Goal: Find specific page/section: Find specific page/section

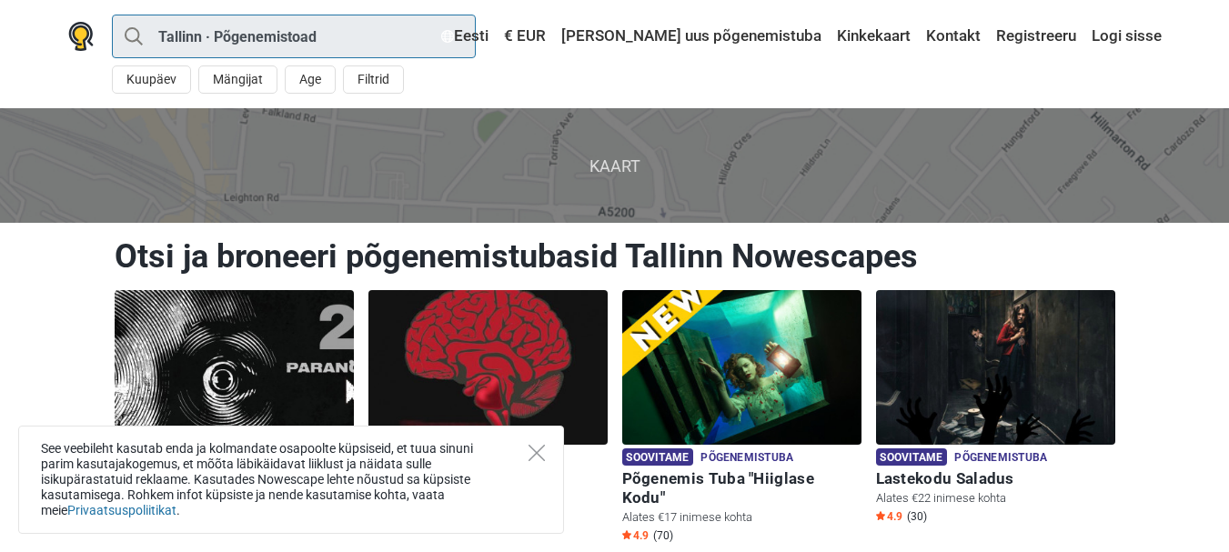
click at [358, 25] on input "Tallinn · Põgenemistoad" at bounding box center [294, 37] width 364 height 44
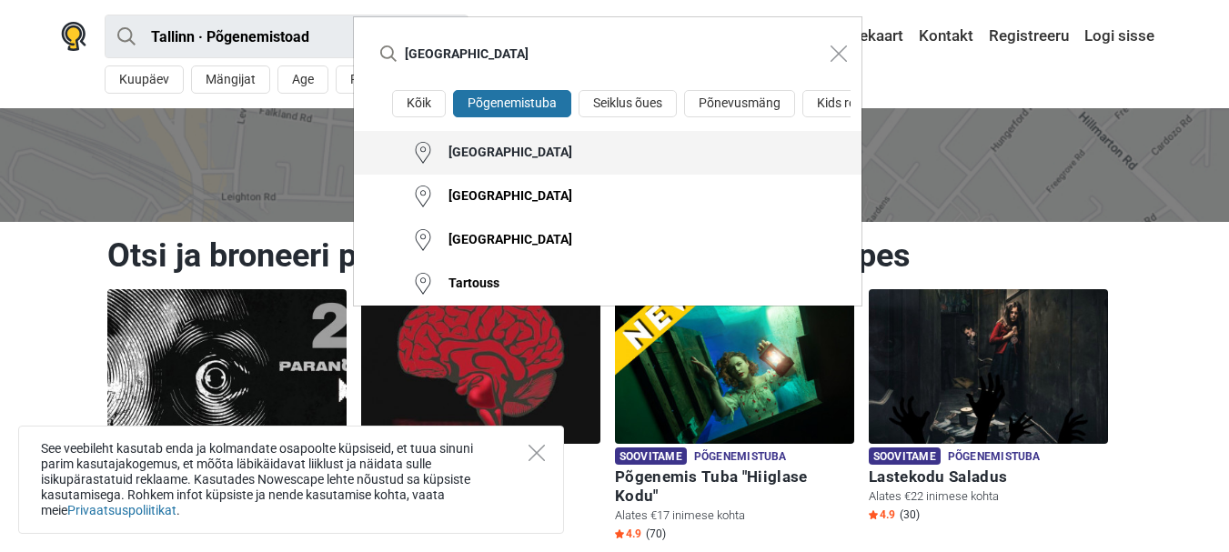
type input "[GEOGRAPHIC_DATA]"
click at [490, 153] on button "[GEOGRAPHIC_DATA]" at bounding box center [608, 153] width 508 height 44
type input "Tartu · Põgenemistoad"
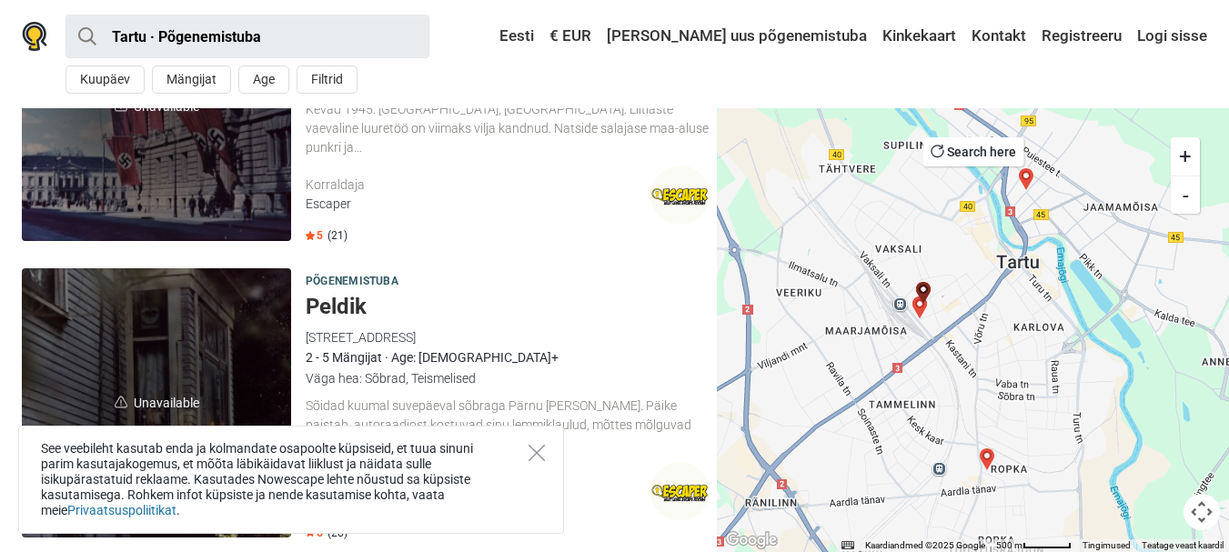
scroll to position [185, 0]
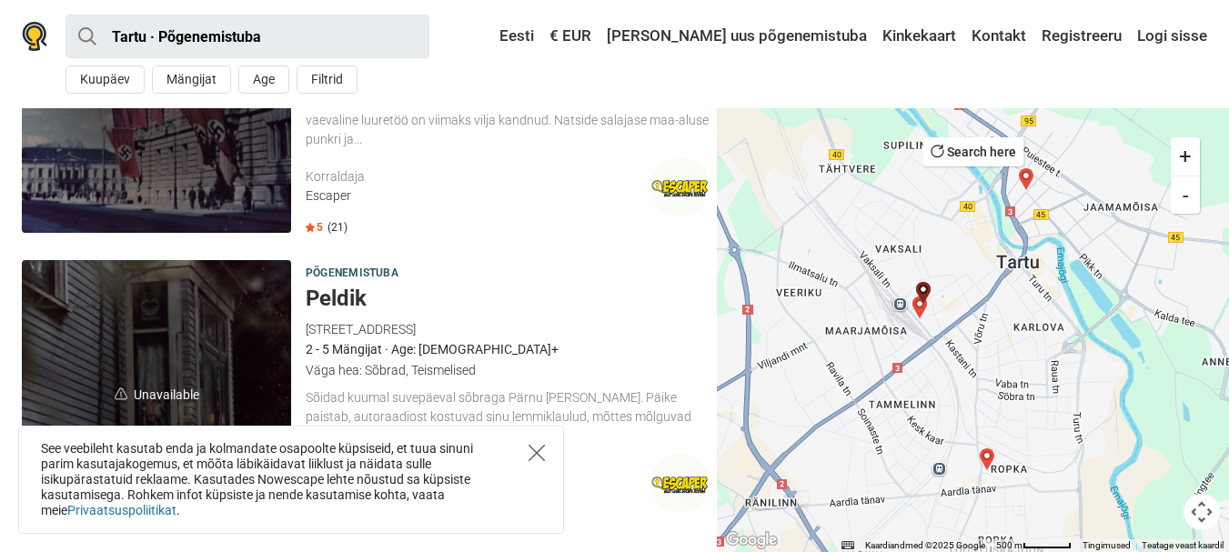
click at [538, 449] on icon "Close" at bounding box center [537, 453] width 16 height 16
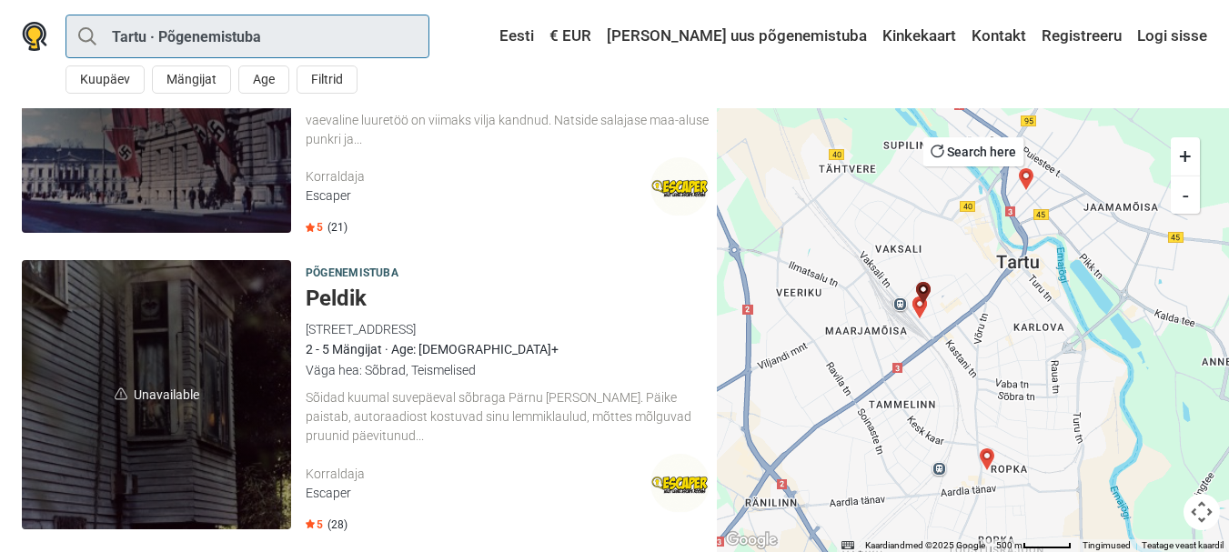
click at [355, 47] on input "Tartu · Põgenemistuba" at bounding box center [248, 37] width 364 height 44
type input "[GEOGRAPHIC_DATA]"
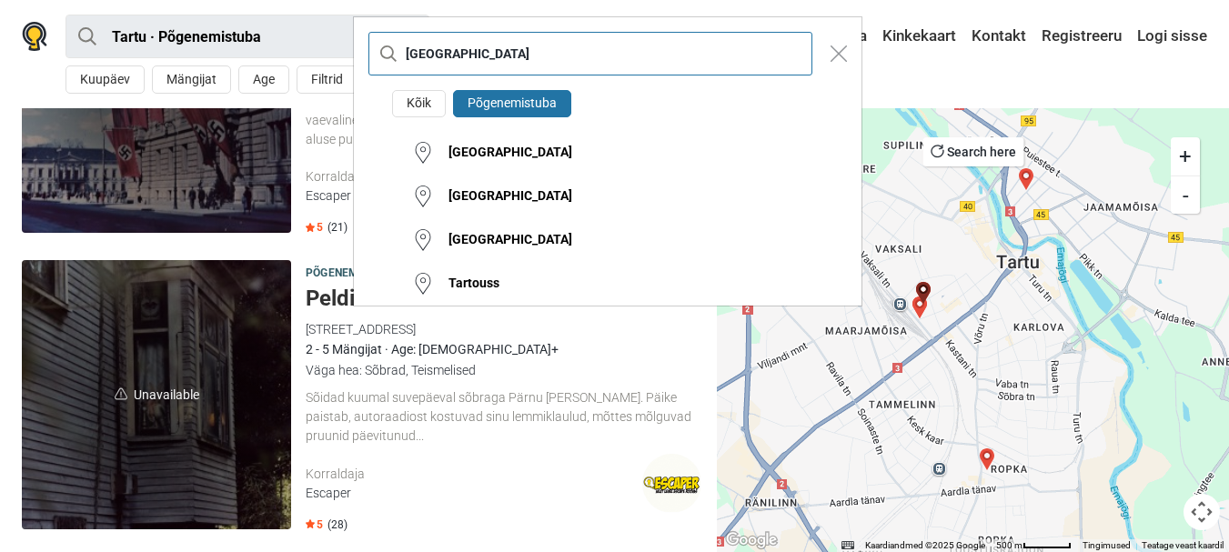
click at [453, 56] on input "[GEOGRAPHIC_DATA]" at bounding box center [591, 54] width 444 height 44
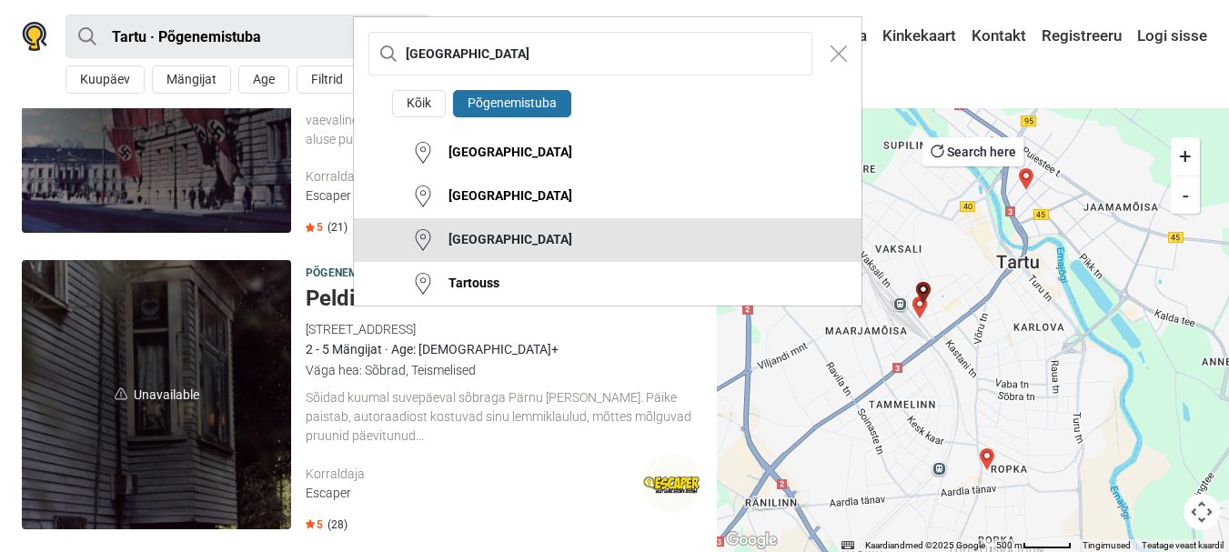
click at [467, 225] on button "[GEOGRAPHIC_DATA]" at bounding box center [608, 240] width 508 height 44
type input "Tartu County · Põgenemistuba"
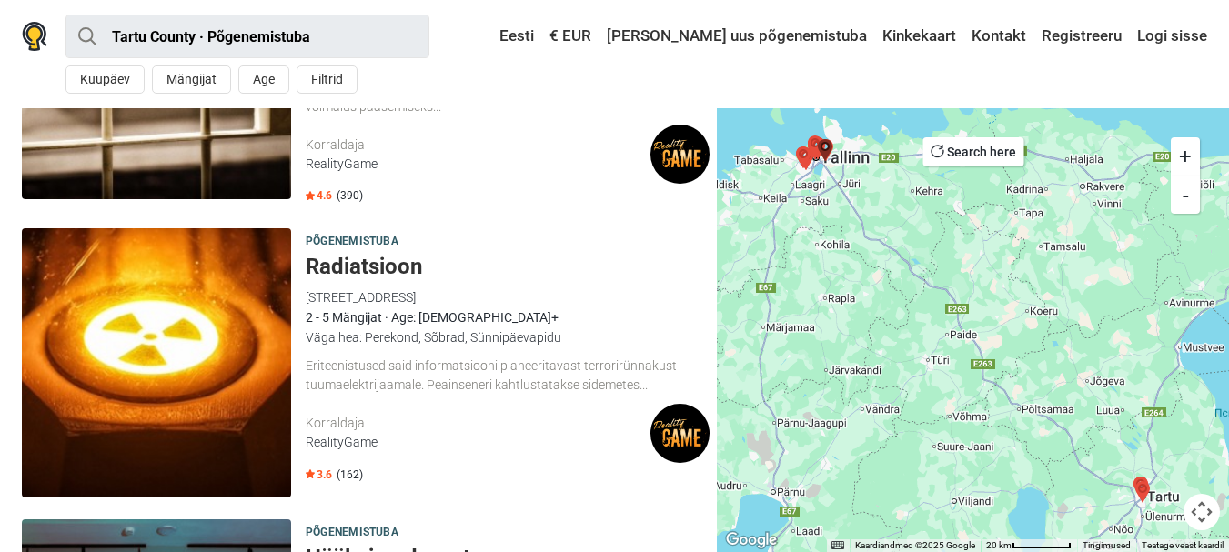
scroll to position [3618, 0]
